Goal: Entertainment & Leisure: Consume media (video, audio)

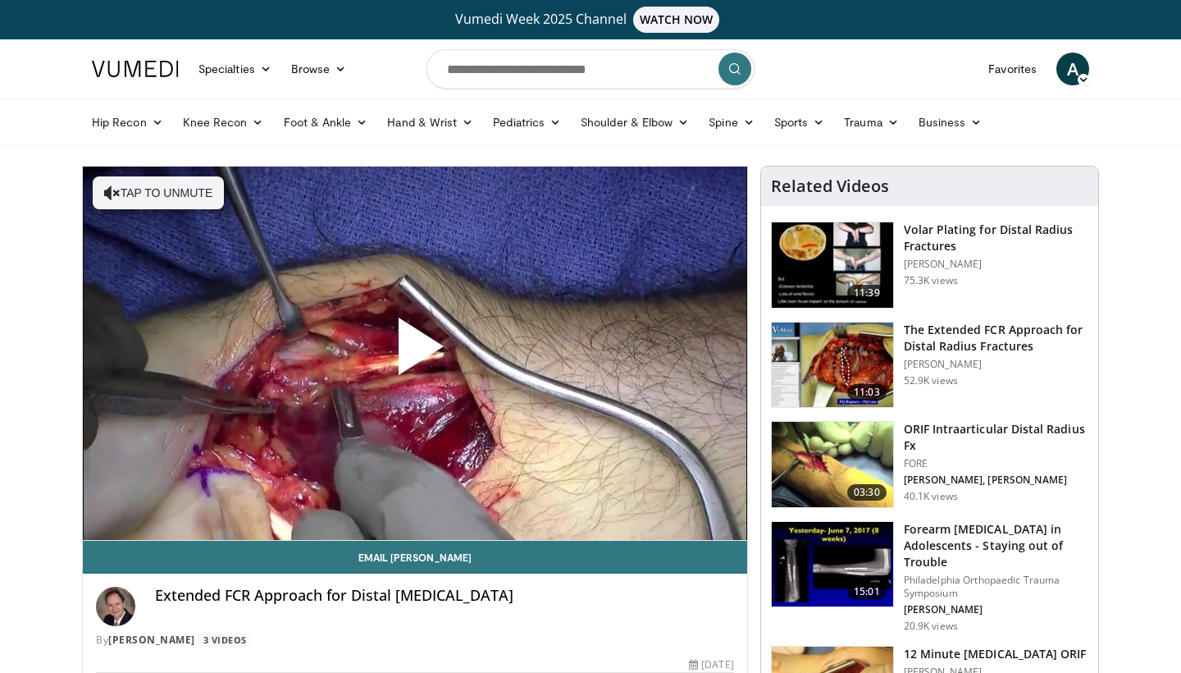
click at [415, 353] on span "Video Player" at bounding box center [415, 353] width 0 height 0
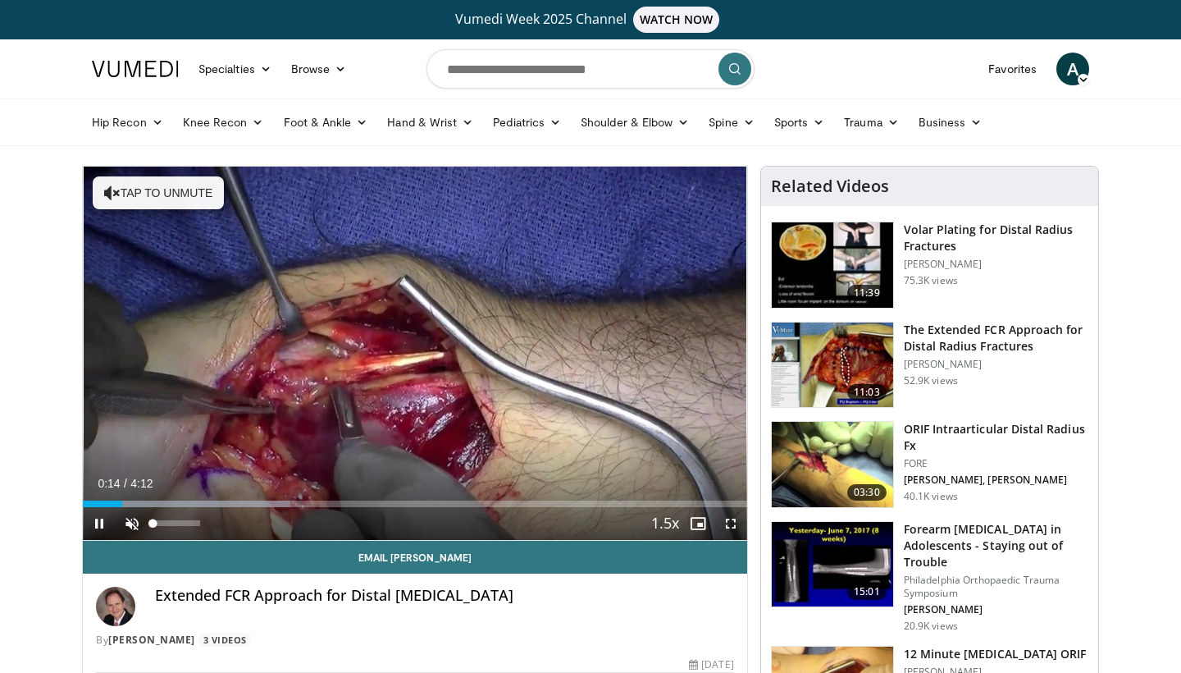
click at [132, 523] on span "Video Player" at bounding box center [132, 523] width 33 height 33
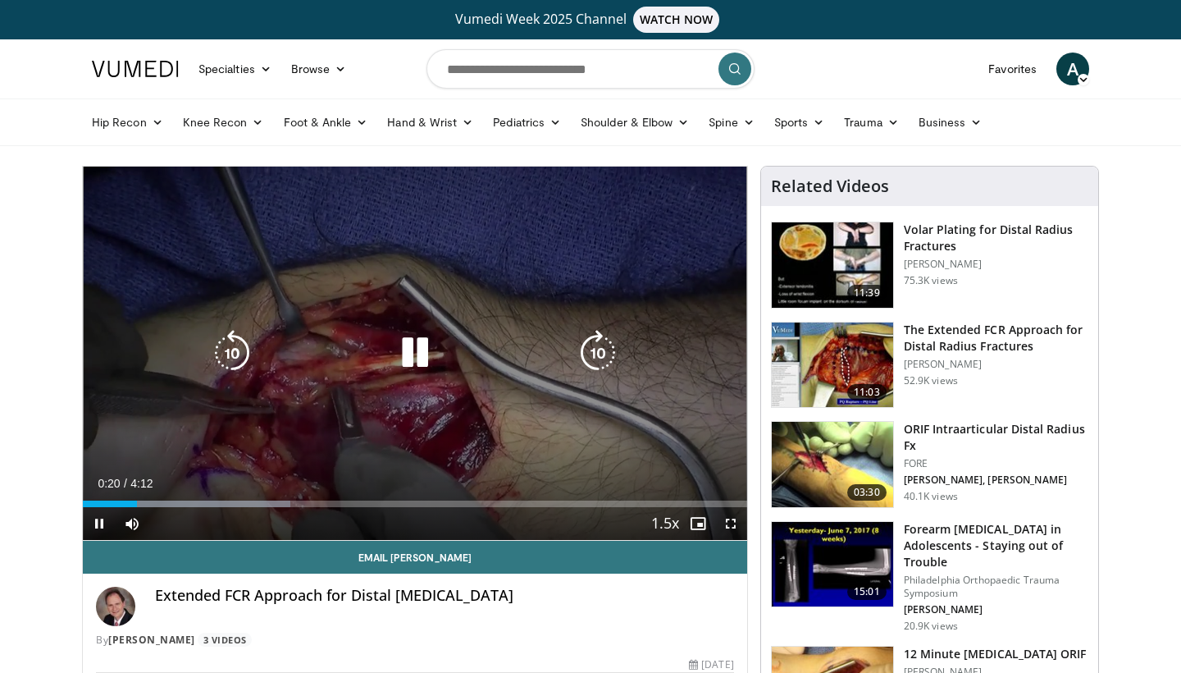
click at [585, 350] on icon "Video Player" at bounding box center [598, 353] width 46 height 46
click at [585, 350] on div "10 seconds Tap to unmute" at bounding box center [415, 352] width 664 height 373
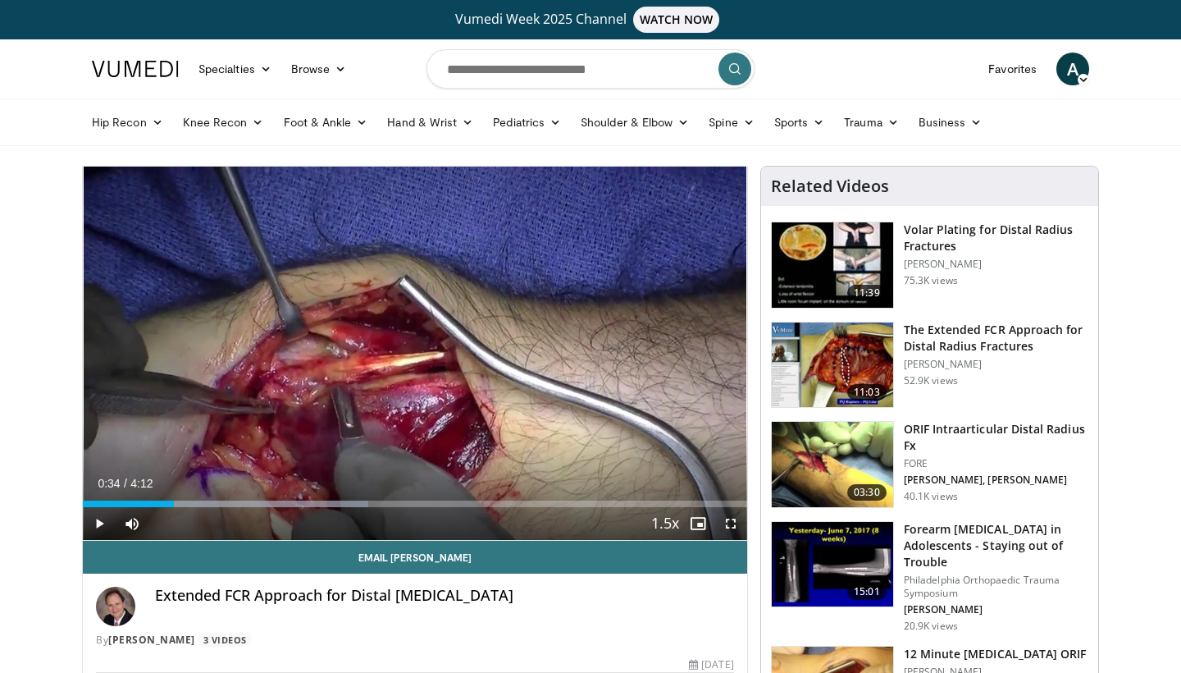
click at [1148, 47] on header "Specialties Adult & Family Medicine Allergy, [MEDICAL_DATA], Immunology Anesthe…" at bounding box center [590, 92] width 1181 height 107
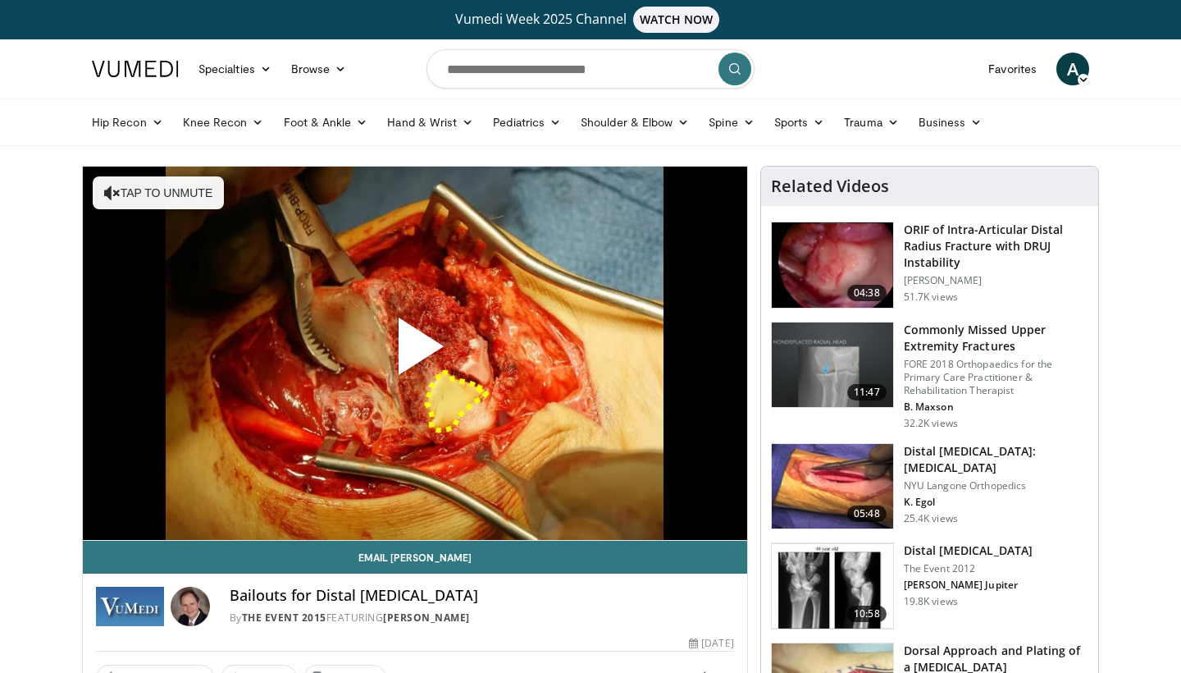
click at [415, 353] on span "Video Player" at bounding box center [415, 353] width 0 height 0
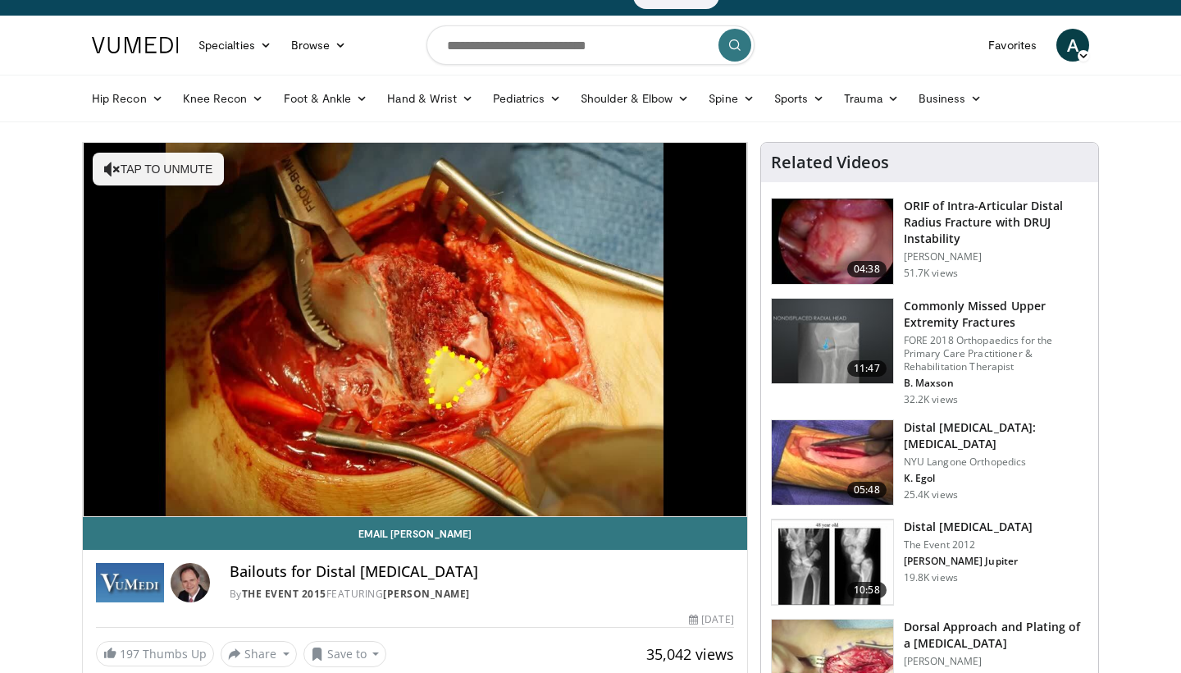
scroll to position [37, 0]
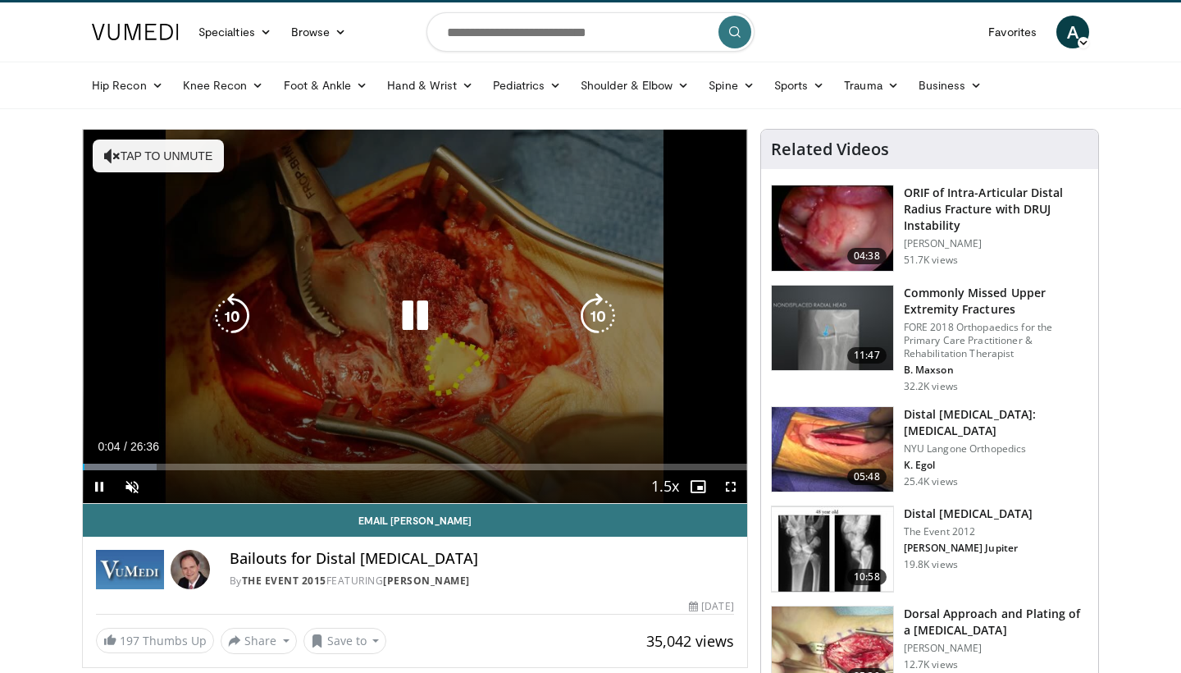
click at [468, 303] on div "Video Player" at bounding box center [415, 315] width 399 height 33
click at [427, 313] on icon "Video Player" at bounding box center [415, 316] width 46 height 46
click at [424, 316] on icon "Video Player" at bounding box center [415, 316] width 46 height 46
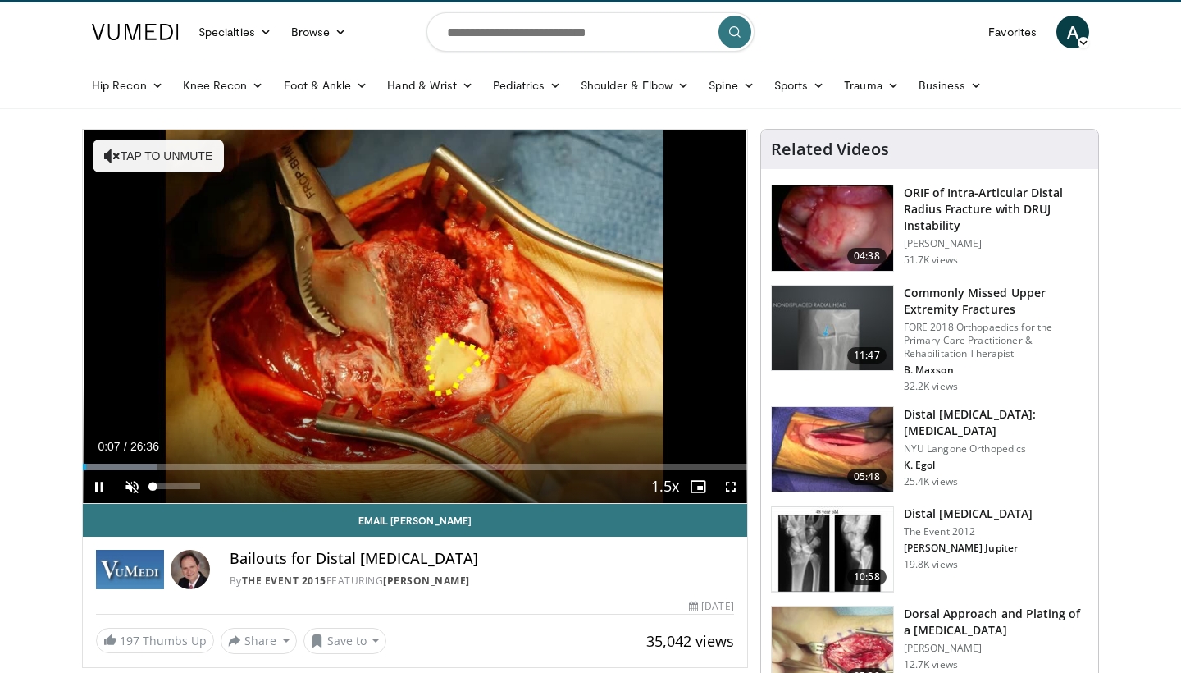
click at [125, 483] on span "Video Player" at bounding box center [132, 486] width 33 height 33
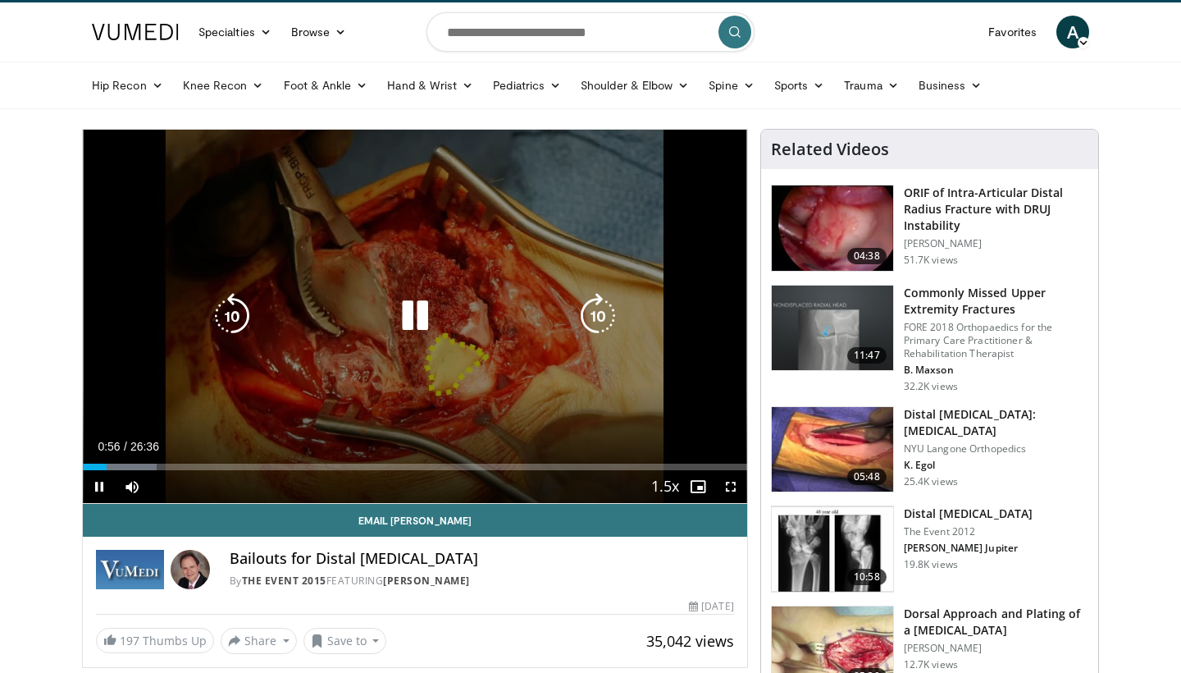
click at [445, 159] on div "10 seconds Tap to unmute" at bounding box center [415, 316] width 664 height 373
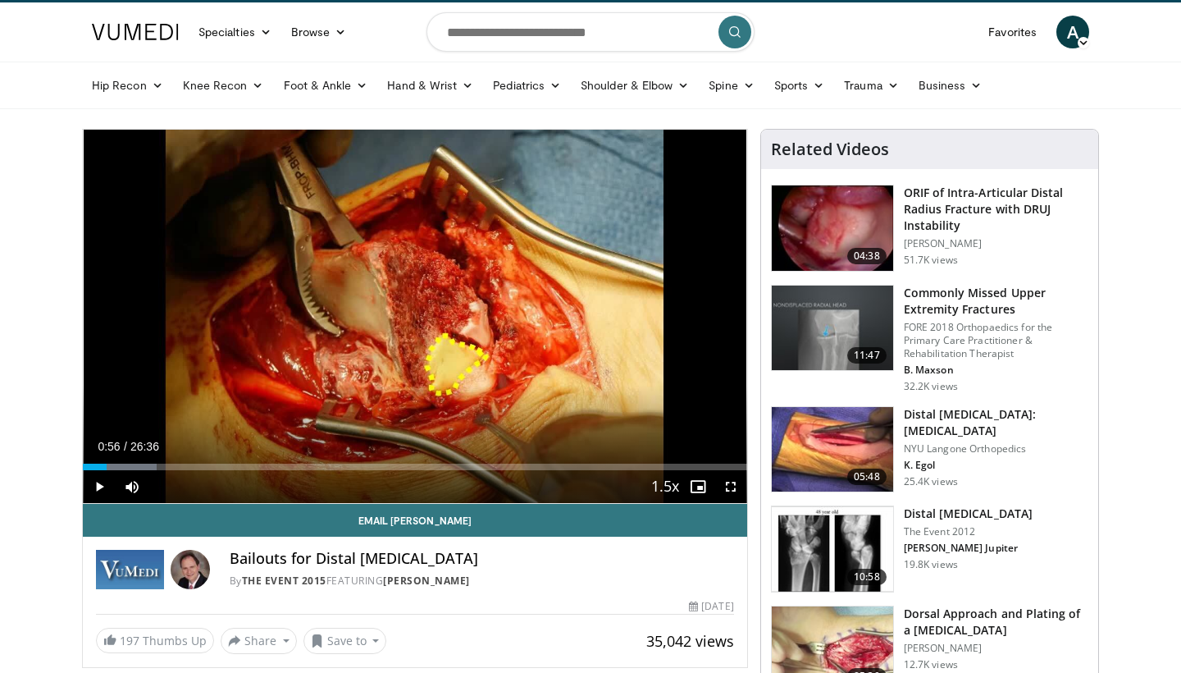
click at [445, 158] on div "10 seconds Tap to unmute" at bounding box center [415, 316] width 664 height 373
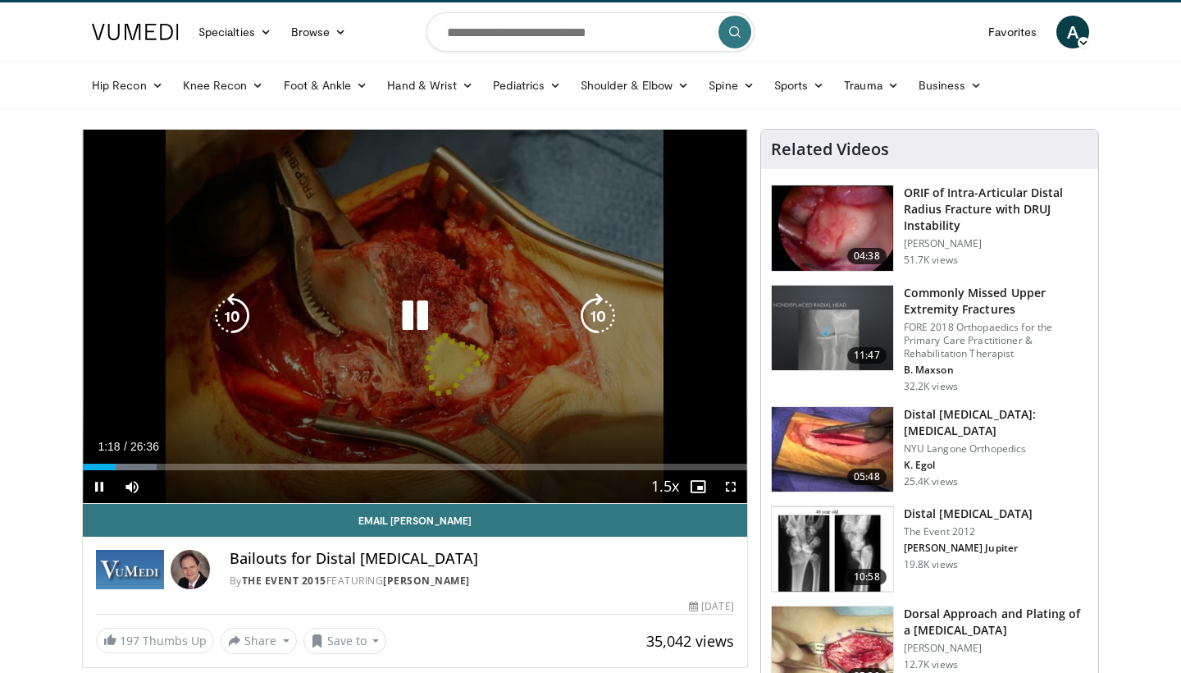
click at [490, 267] on div "10 seconds Tap to unmute" at bounding box center [415, 316] width 664 height 373
